Goal: Transaction & Acquisition: Book appointment/travel/reservation

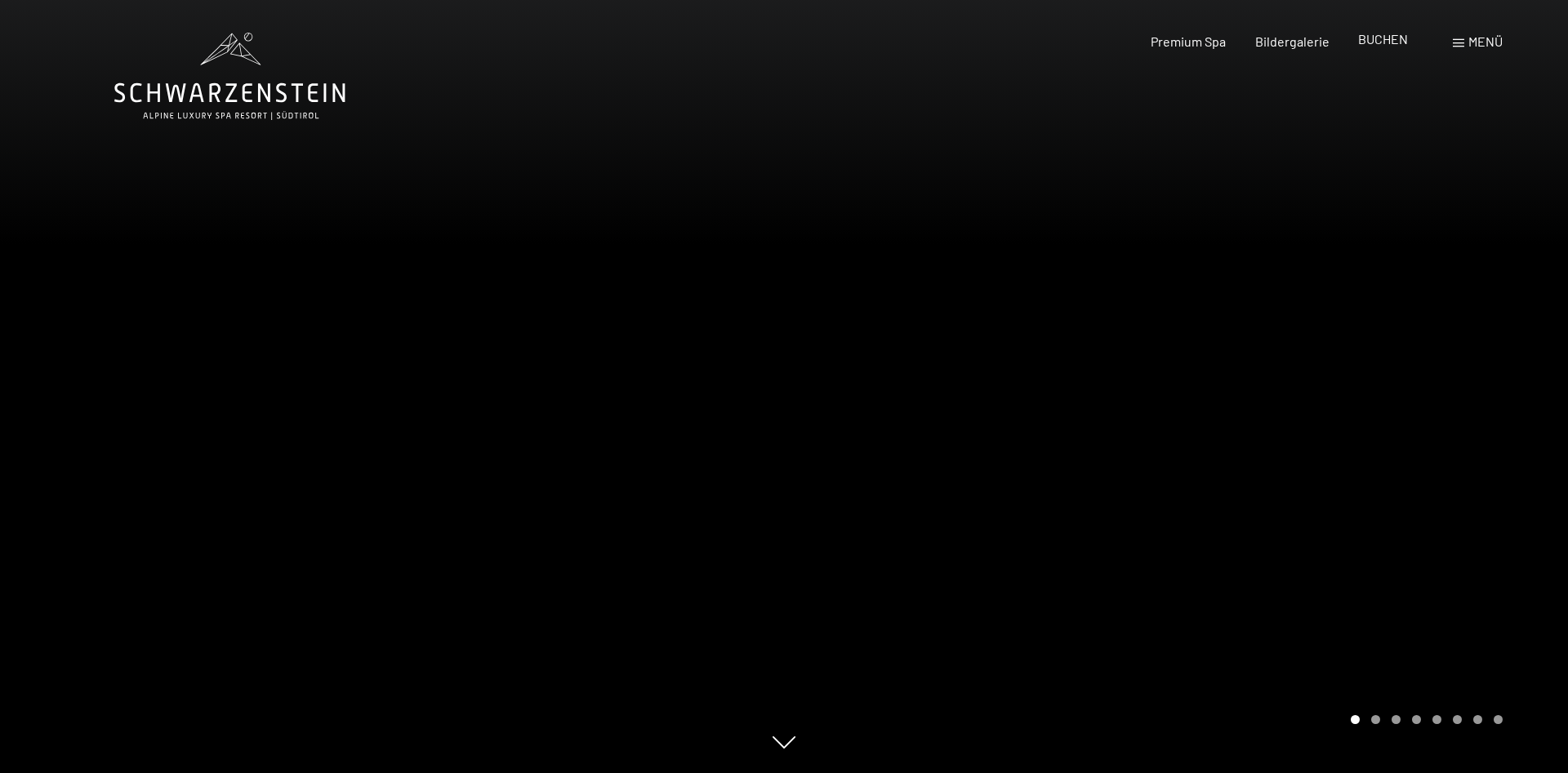
click at [1392, 38] on span "BUCHEN" at bounding box center [1383, 38] width 50 height 15
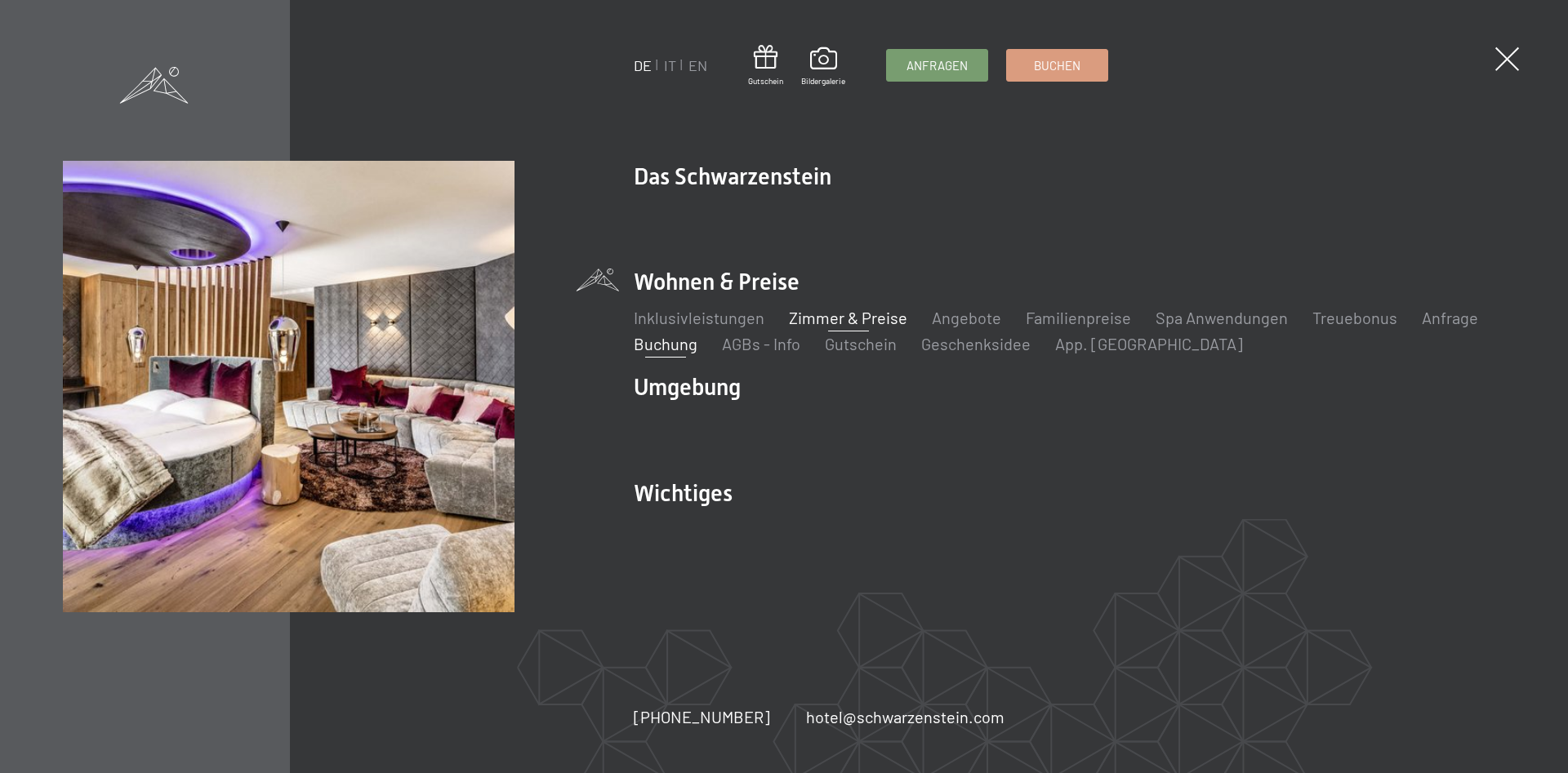
click at [819, 316] on link "Zimmer & Preise" at bounding box center [848, 318] width 119 height 20
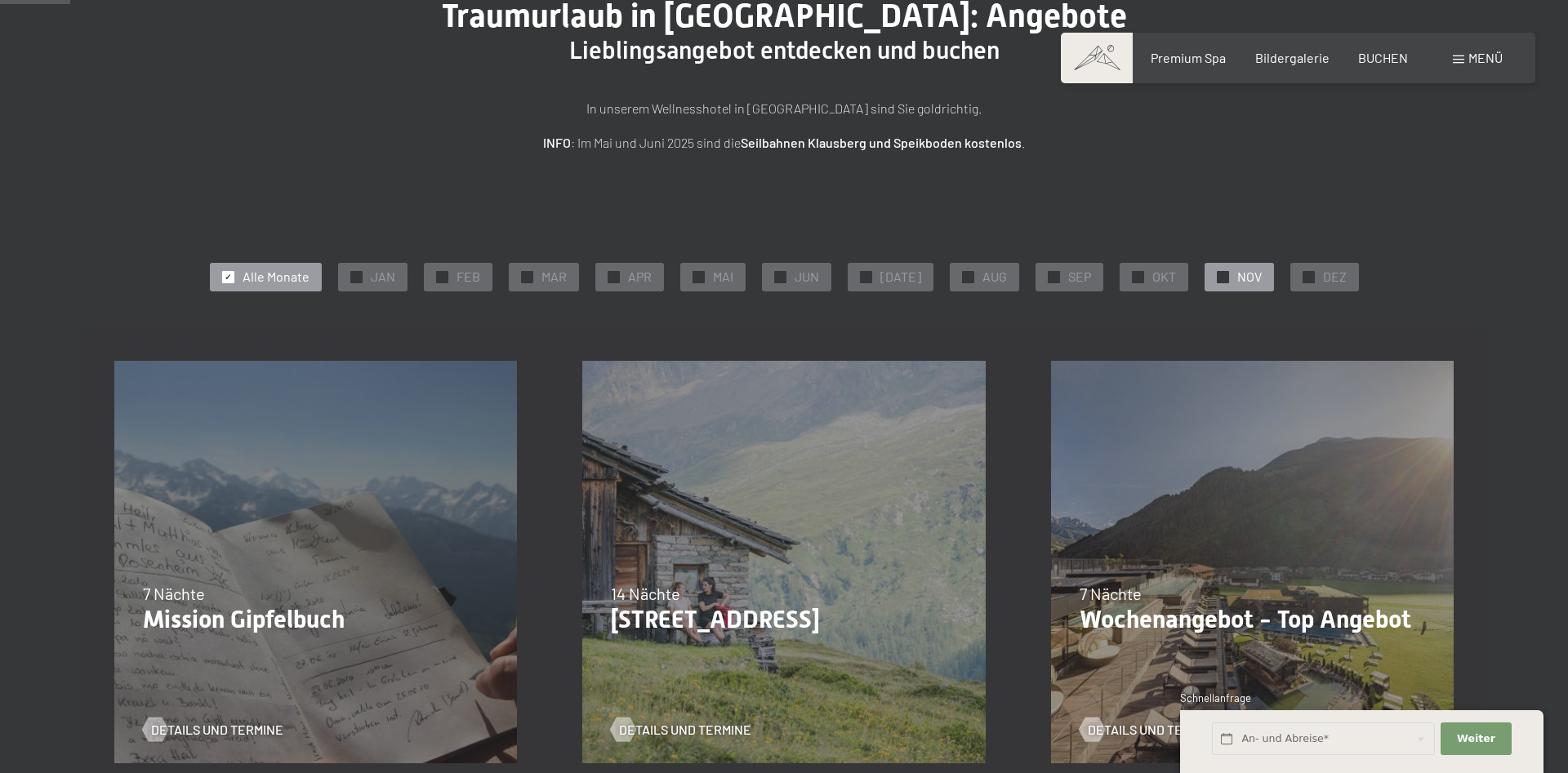
scroll to position [167, 0]
click at [1037, 274] on div "✓ SEP" at bounding box center [1069, 277] width 68 height 28
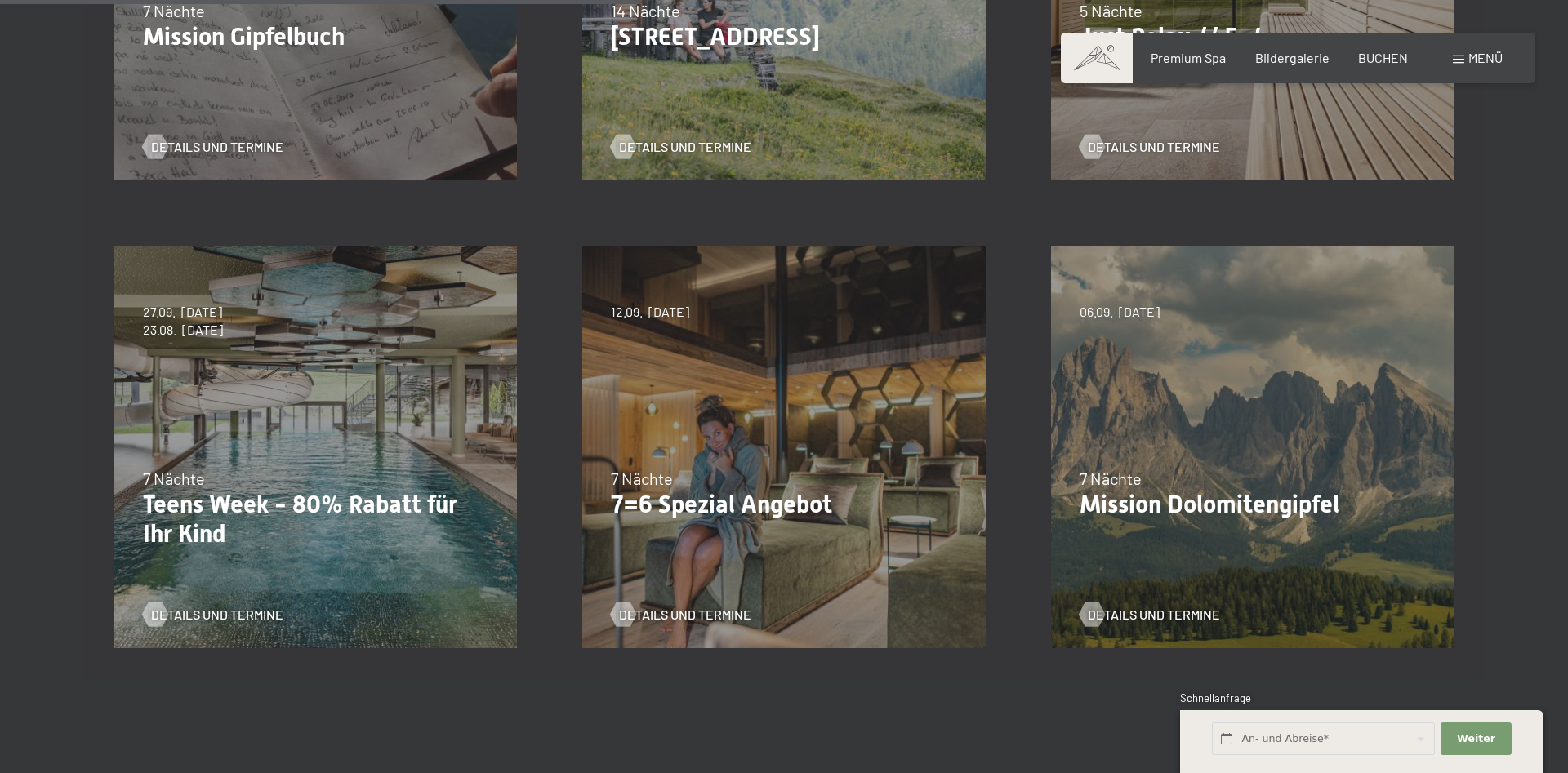
scroll to position [1000, 0]
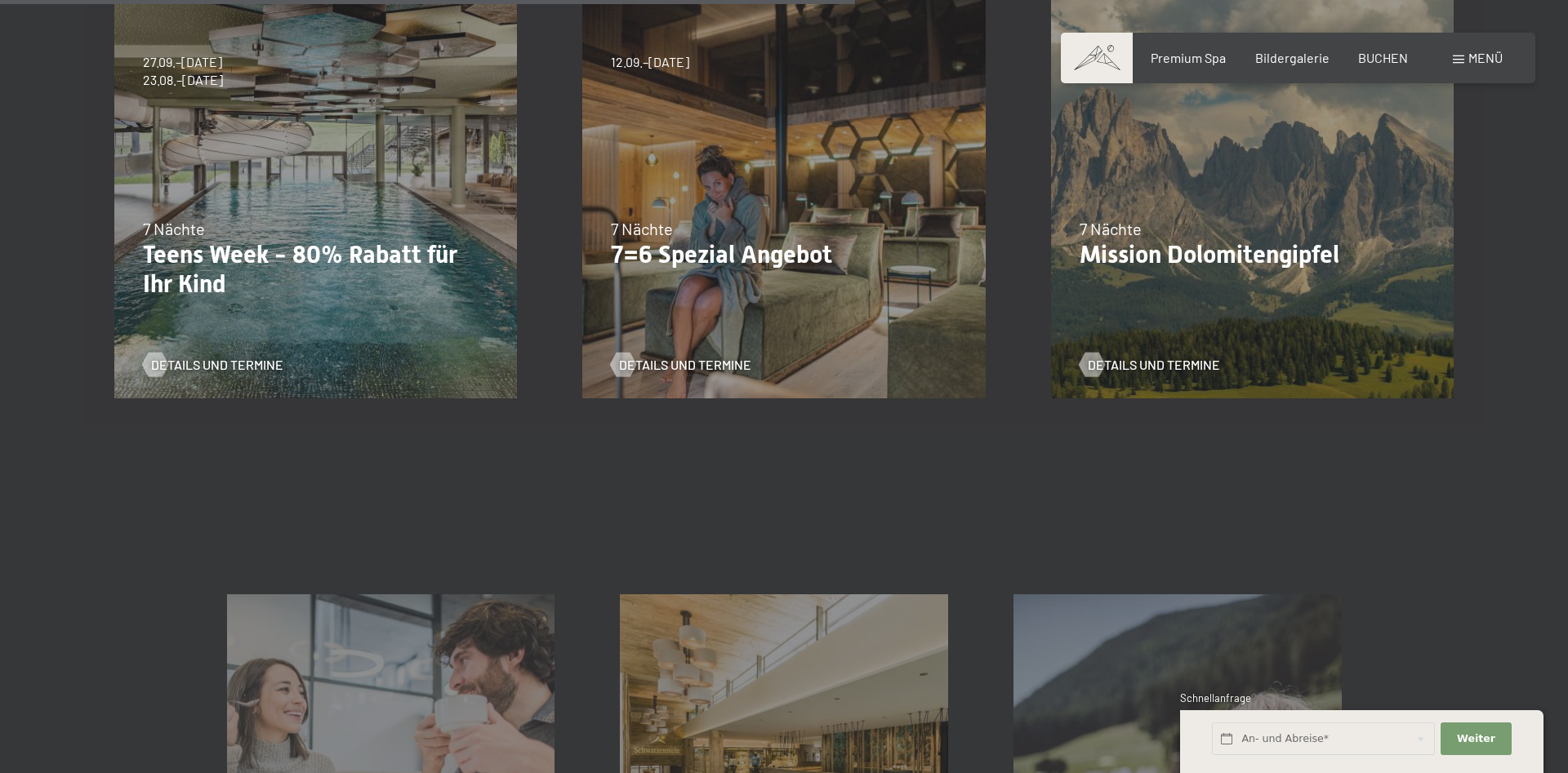
click at [274, 220] on div "7 Nächte" at bounding box center [315, 229] width 345 height 23
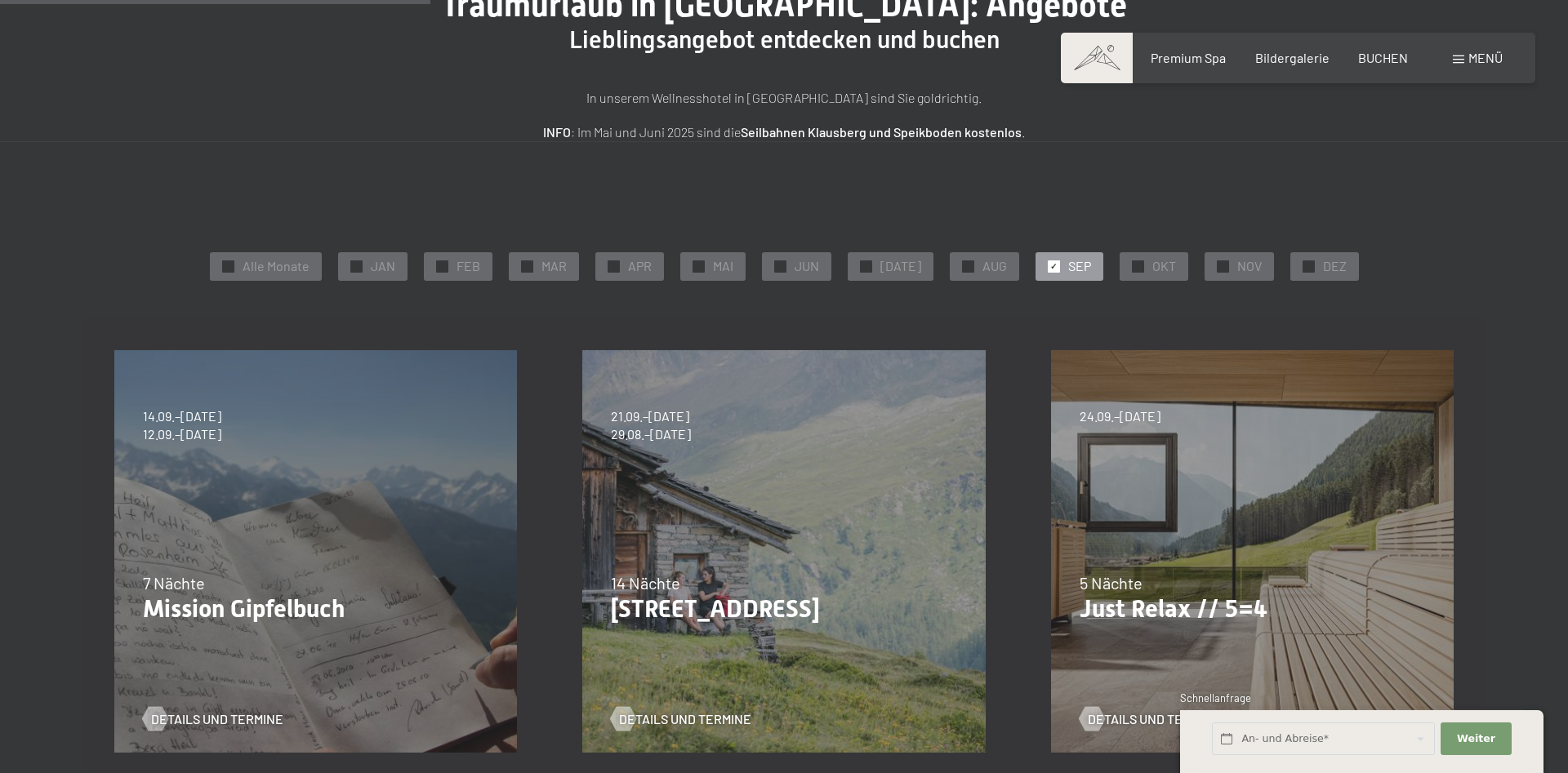
scroll to position [0, 0]
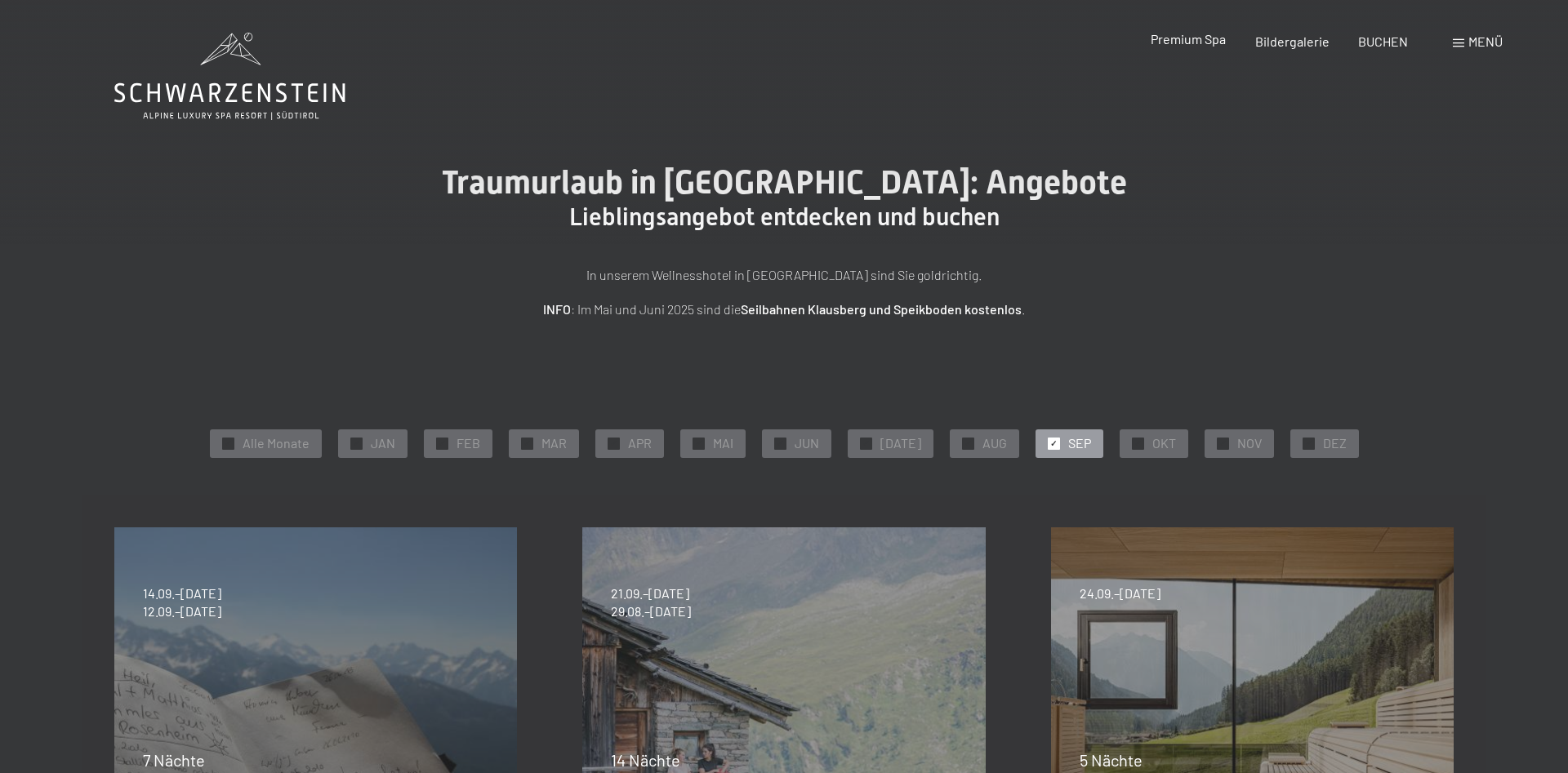
click at [1154, 38] on span "Premium Spa" at bounding box center [1188, 38] width 75 height 15
